Goal: Communication & Community: Participate in discussion

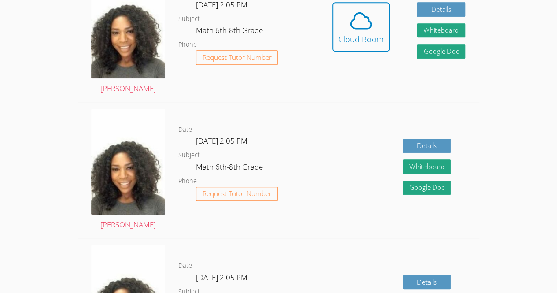
scroll to position [290, 0]
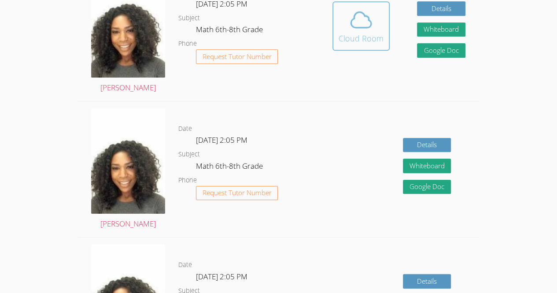
click at [362, 47] on button "Cloud Room" at bounding box center [361, 25] width 57 height 49
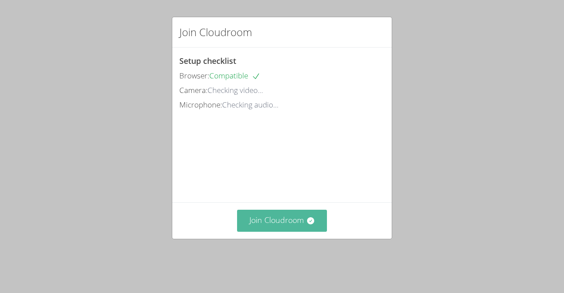
click at [287, 231] on button "Join Cloudroom" at bounding box center [282, 221] width 90 height 22
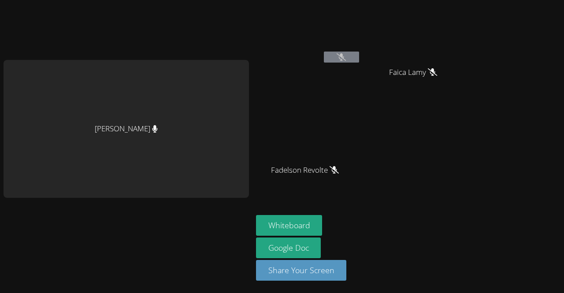
click at [346, 55] on button at bounding box center [341, 57] width 35 height 11
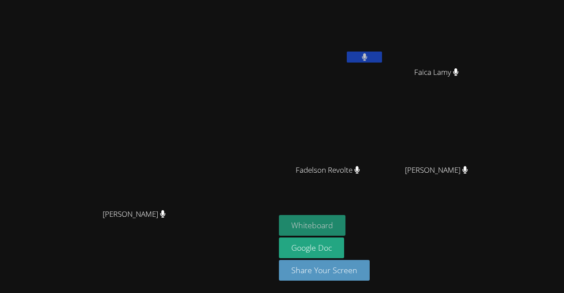
click at [345, 234] on button "Whiteboard" at bounding box center [312, 225] width 67 height 21
click at [345, 226] on button "Whiteboard" at bounding box center [312, 225] width 67 height 21
click at [382, 61] on button at bounding box center [364, 57] width 35 height 11
click at [369, 60] on icon at bounding box center [364, 56] width 9 height 7
click at [382, 55] on button at bounding box center [364, 57] width 35 height 11
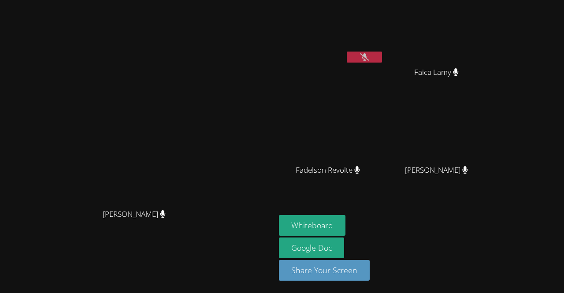
click at [382, 57] on button at bounding box center [364, 57] width 35 height 11
click at [382, 60] on button at bounding box center [364, 57] width 35 height 11
click at [382, 61] on button at bounding box center [364, 57] width 35 height 11
click at [358, 56] on button at bounding box center [364, 57] width 35 height 11
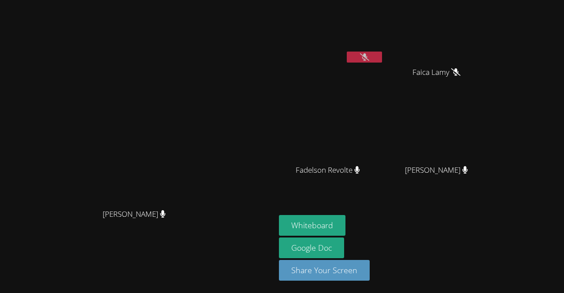
click at [358, 56] on button at bounding box center [364, 57] width 35 height 11
click at [362, 55] on icon at bounding box center [365, 56] width 6 height 7
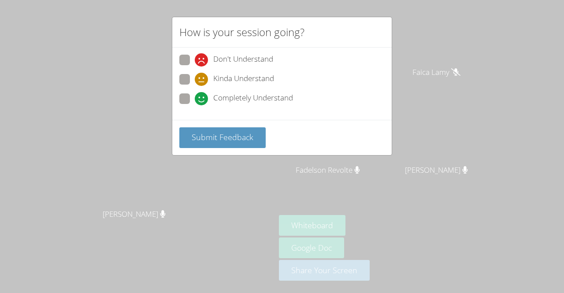
click at [225, 98] on span "Completely Understand" at bounding box center [253, 98] width 80 height 13
click at [202, 98] on input "Completely Understand" at bounding box center [198, 96] width 7 height 7
radio input "true"
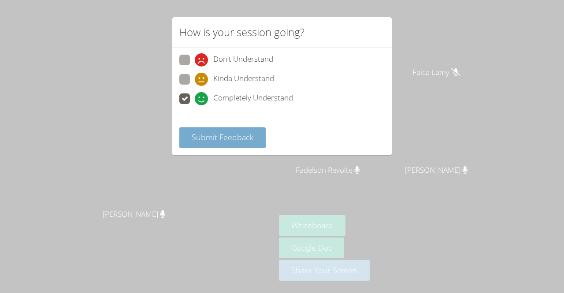
click at [231, 132] on span "Submit Feedback" at bounding box center [223, 137] width 62 height 11
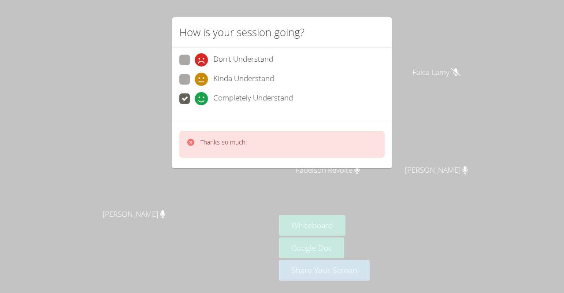
click at [442, 68] on div "How is your session going? Don't Understand Kinda Understand Completely Underst…" at bounding box center [282, 146] width 564 height 293
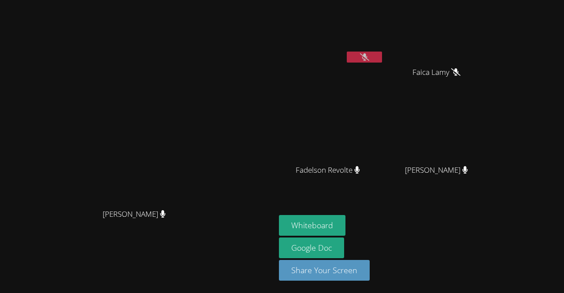
click at [384, 65] on div "Dawenska Titus" at bounding box center [331, 35] width 105 height 63
click at [369, 60] on icon at bounding box center [364, 56] width 9 height 7
click at [382, 61] on button at bounding box center [364, 57] width 35 height 11
click at [369, 54] on icon at bounding box center [364, 56] width 9 height 7
click at [382, 56] on button at bounding box center [364, 57] width 35 height 11
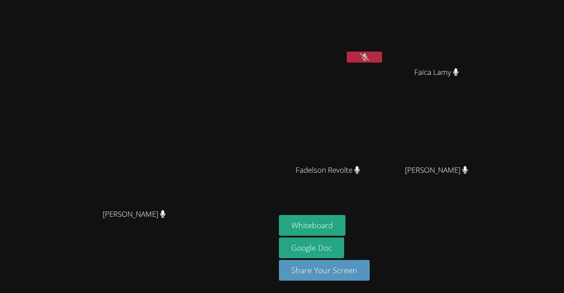
click at [369, 56] on icon at bounding box center [364, 56] width 9 height 7
click at [382, 56] on button at bounding box center [364, 57] width 35 height 11
click at [382, 59] on button at bounding box center [364, 57] width 35 height 11
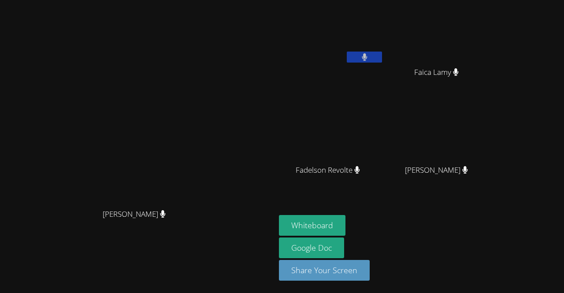
click at [382, 59] on button at bounding box center [364, 57] width 35 height 11
click at [382, 56] on button at bounding box center [364, 57] width 35 height 11
